Goal: Task Accomplishment & Management: Manage account settings

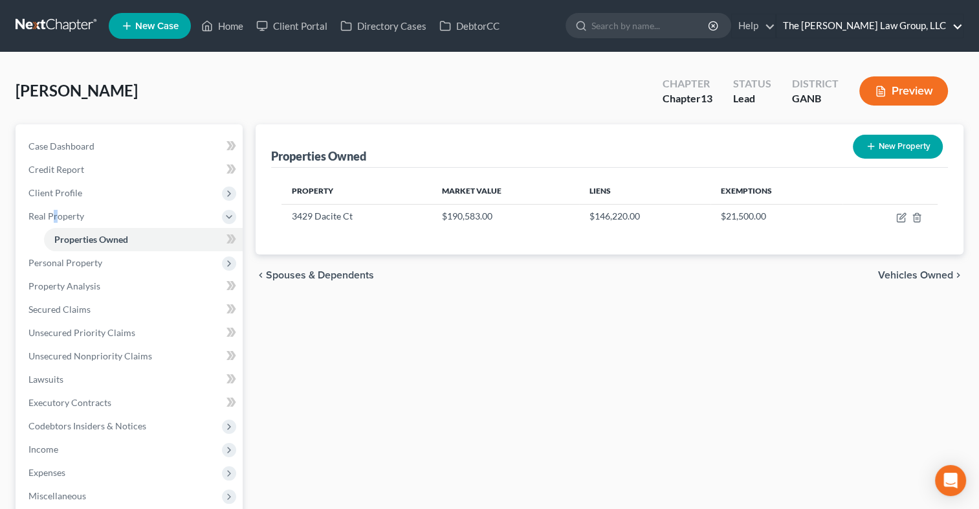
click at [888, 19] on link "The [PERSON_NAME] Law Group, LLC" at bounding box center [869, 25] width 186 height 23
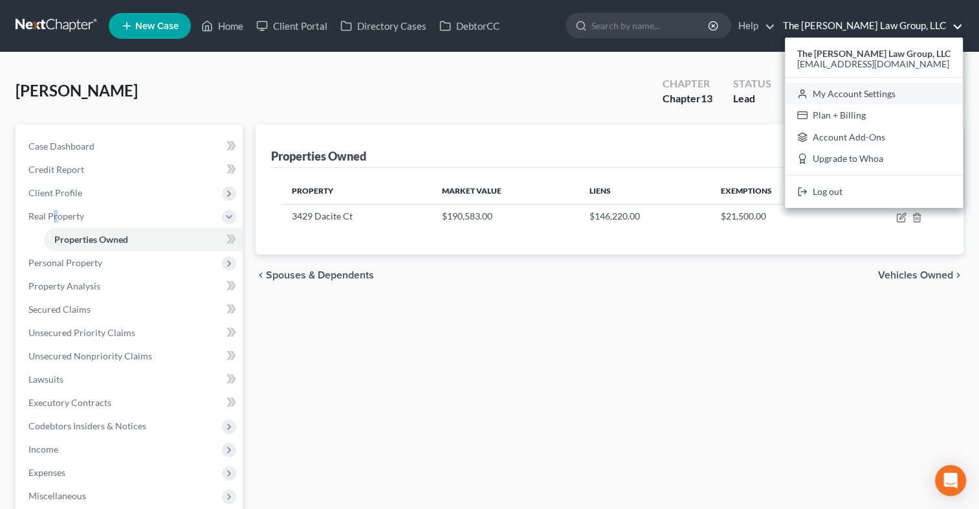
click at [861, 94] on link "My Account Settings" at bounding box center [874, 94] width 178 height 22
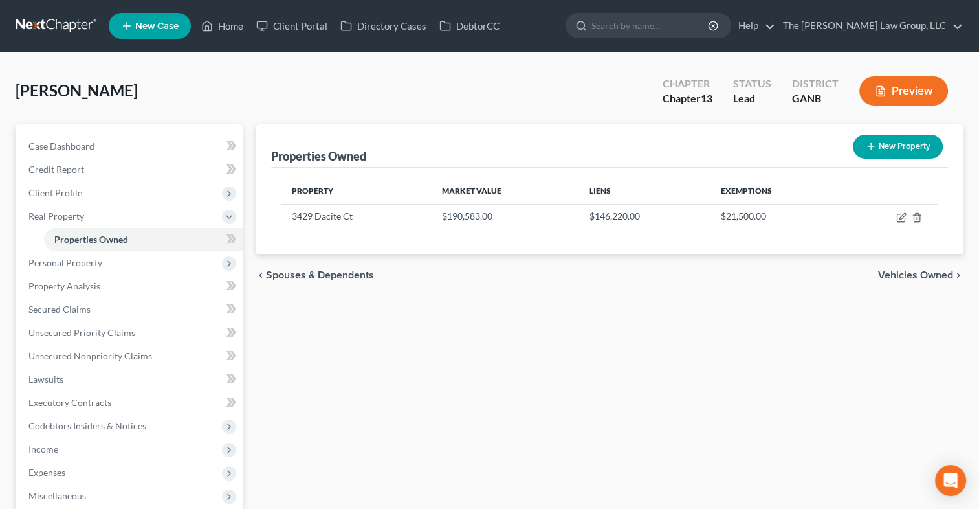
select select "19"
select select "24"
select select "10"
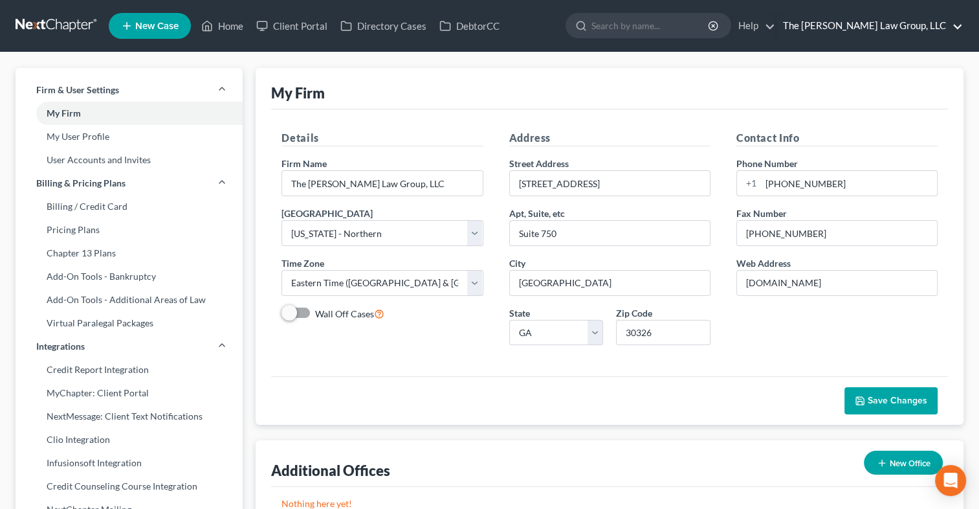
click at [896, 36] on link "The [PERSON_NAME] Law Group, LLC" at bounding box center [869, 25] width 186 height 23
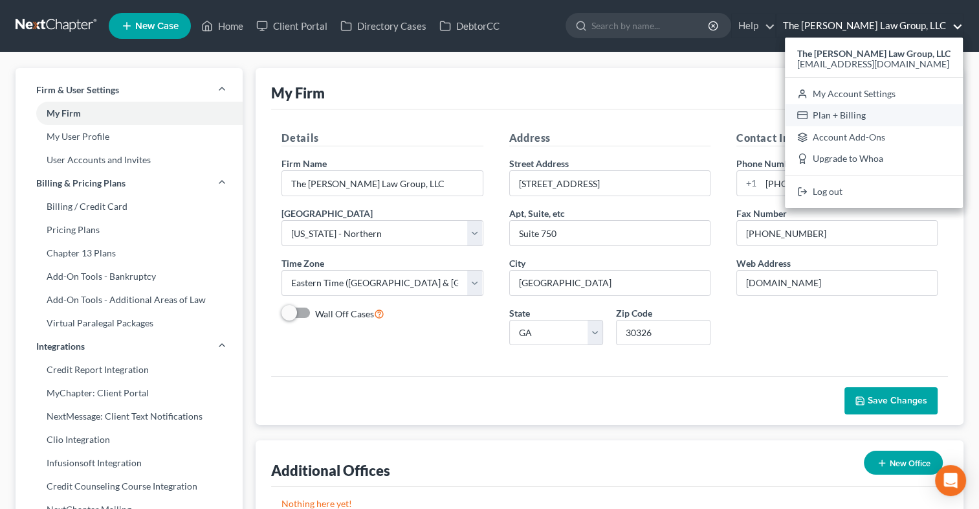
click at [869, 115] on link "Plan + Billing" at bounding box center [874, 115] width 178 height 22
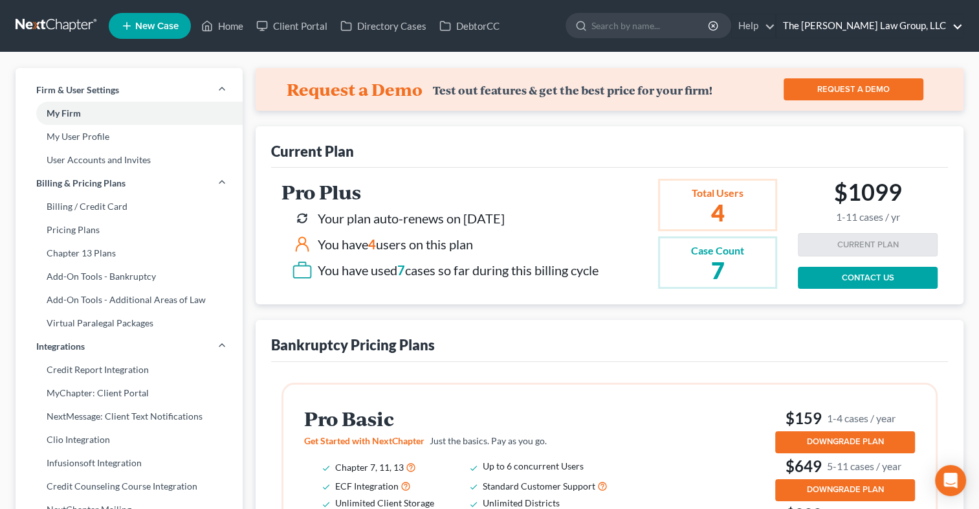
click at [940, 34] on link "The [PERSON_NAME] Law Group, LLC" at bounding box center [869, 25] width 186 height 23
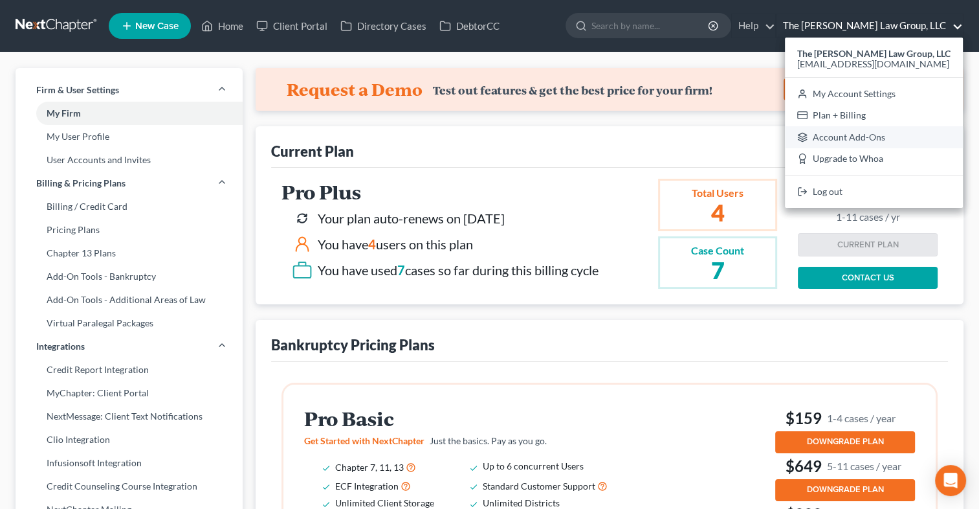
click at [893, 133] on link "Account Add-Ons" at bounding box center [874, 137] width 178 height 22
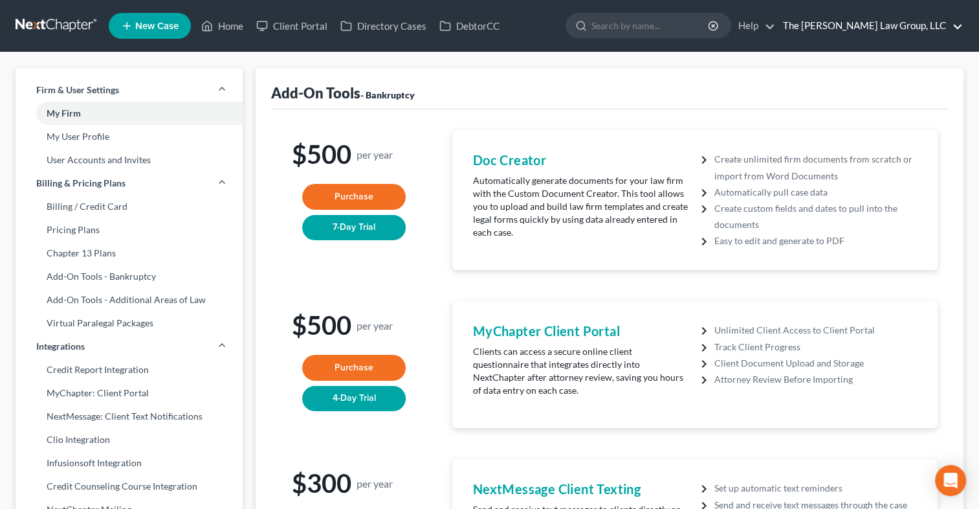
click at [952, 23] on link "The [PERSON_NAME] Law Group, LLC" at bounding box center [869, 25] width 186 height 23
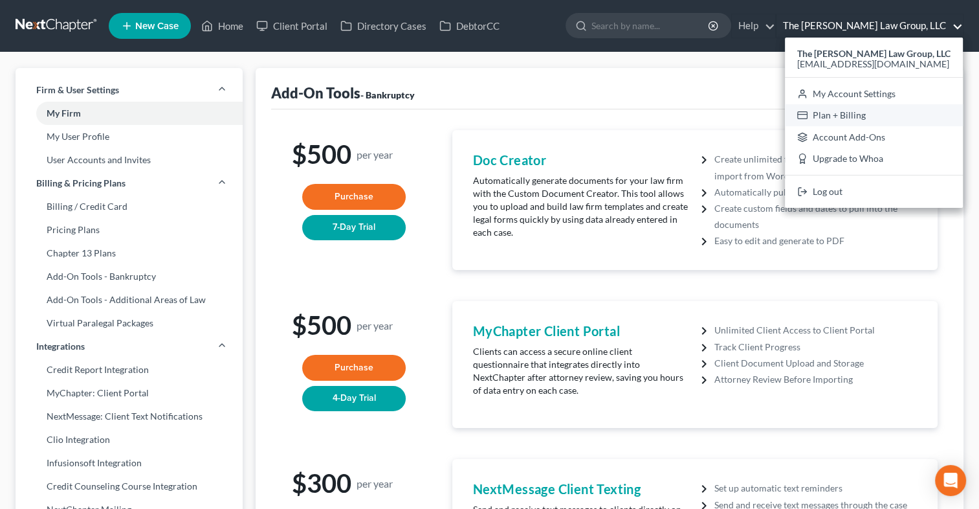
click at [857, 107] on link "Plan + Billing" at bounding box center [874, 115] width 178 height 22
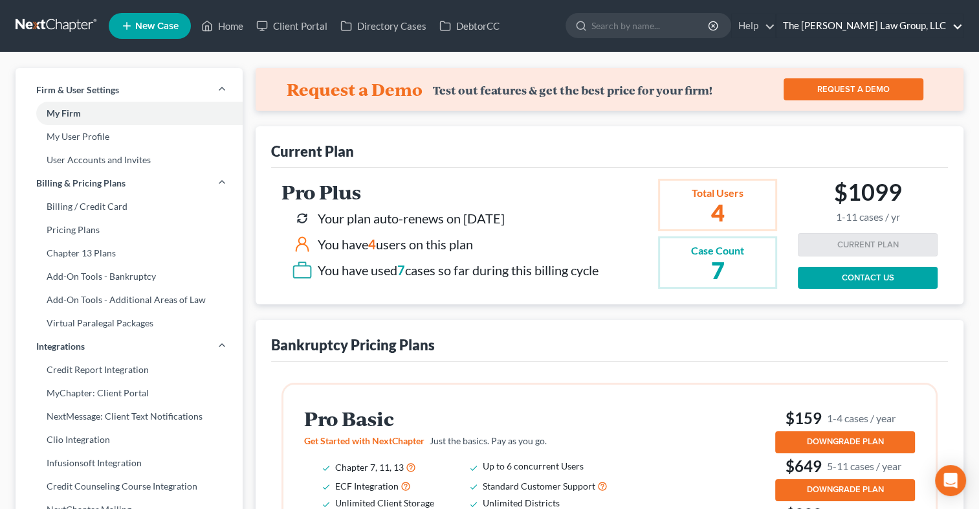
click at [932, 27] on link "The [PERSON_NAME] Law Group, LLC" at bounding box center [869, 25] width 186 height 23
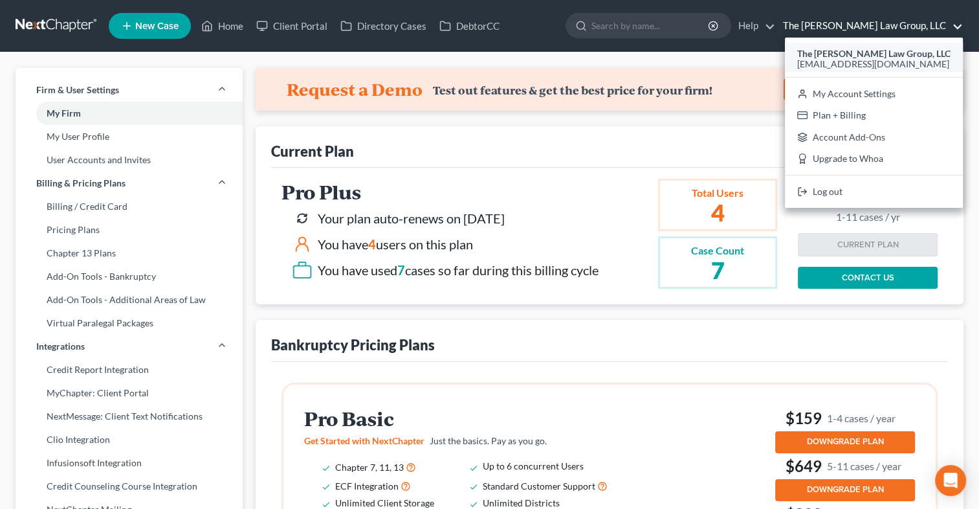
click at [919, 58] on div "[EMAIL_ADDRESS][DOMAIN_NAME]" at bounding box center [873, 64] width 153 height 16
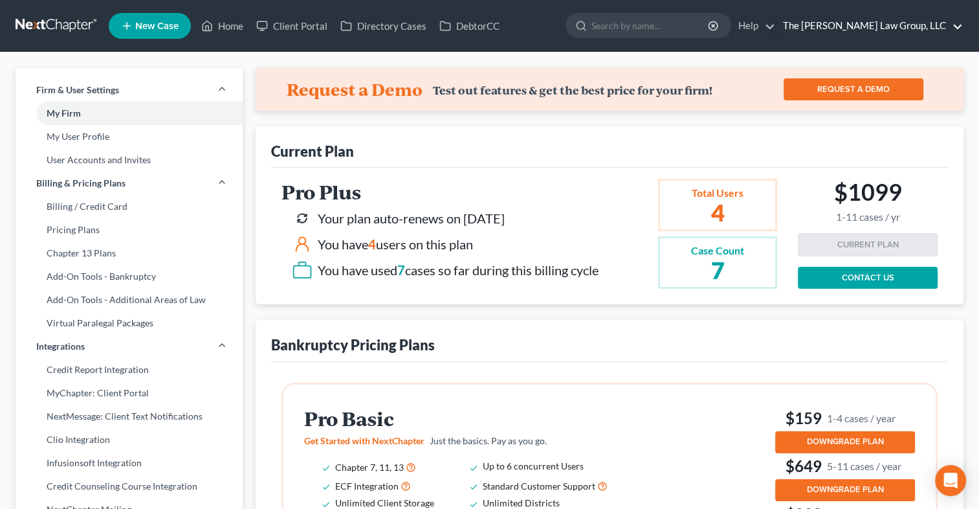
click at [932, 27] on link "The [PERSON_NAME] Law Group, LLC" at bounding box center [869, 25] width 186 height 23
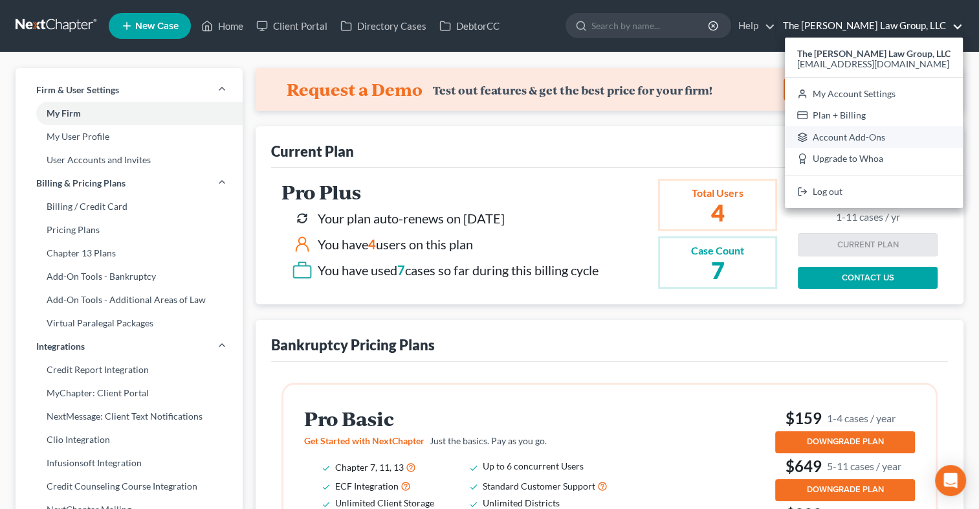
click at [877, 135] on link "Account Add-Ons" at bounding box center [874, 137] width 178 height 22
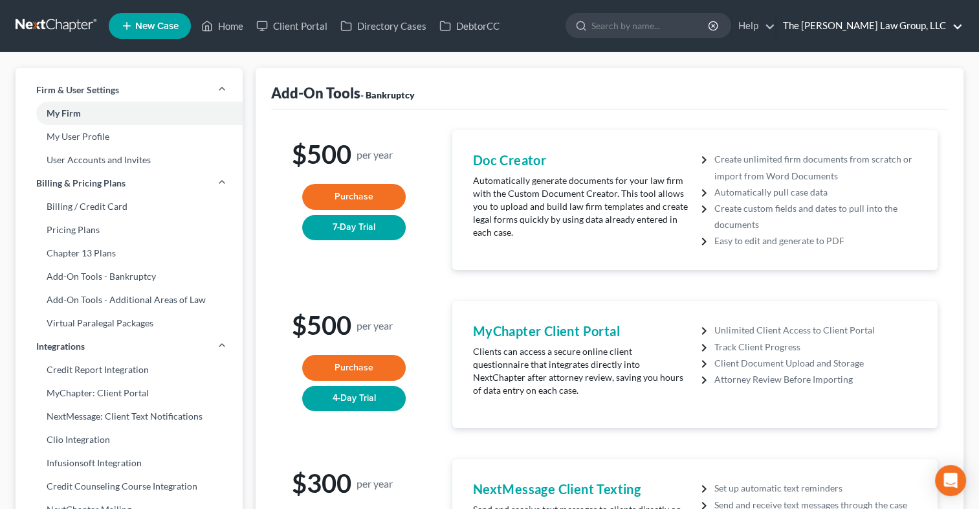
click at [914, 27] on link "The [PERSON_NAME] Law Group, LLC" at bounding box center [869, 25] width 186 height 23
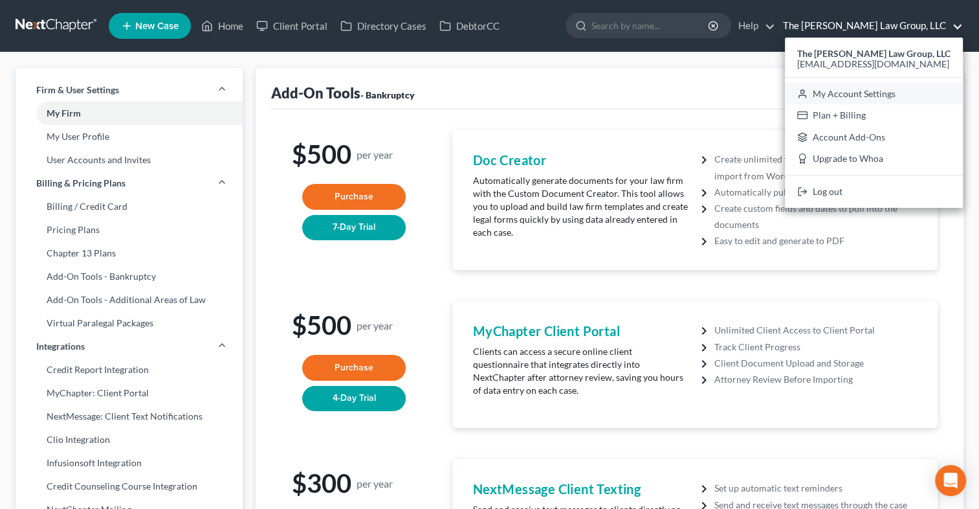
click at [889, 94] on link "My Account Settings" at bounding box center [874, 94] width 178 height 22
select select "19"
select select "24"
select select "10"
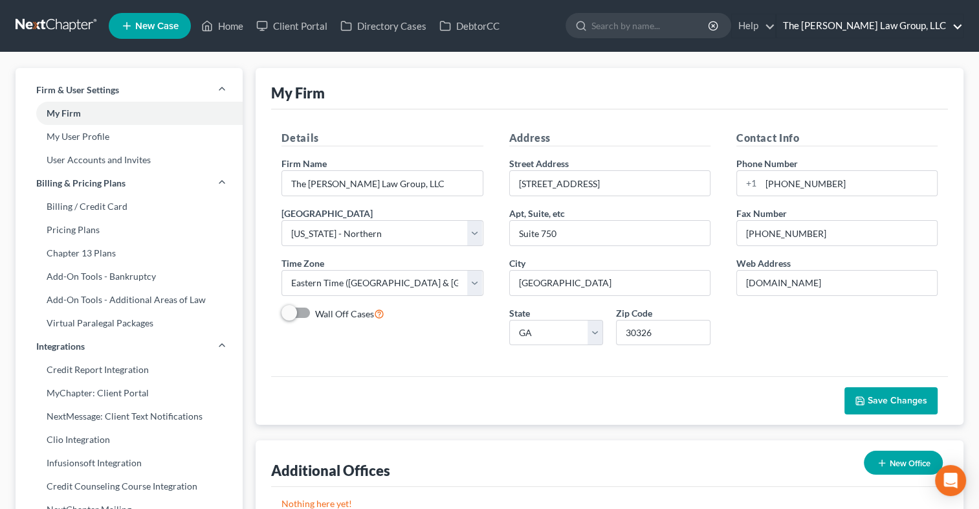
click at [949, 27] on link "The [PERSON_NAME] Law Group, LLC" at bounding box center [869, 25] width 186 height 23
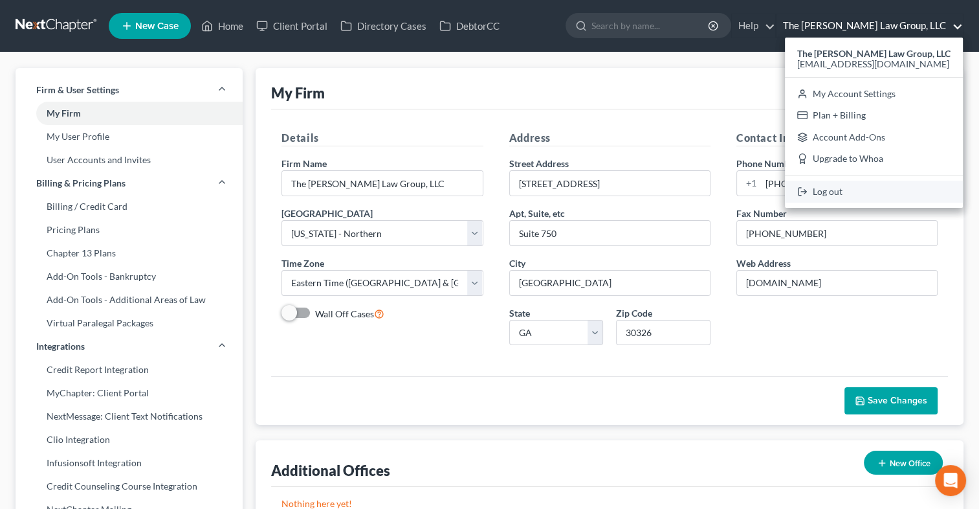
click at [855, 190] on link "Log out" at bounding box center [874, 192] width 178 height 22
